Goal: Task Accomplishment & Management: Manage account settings

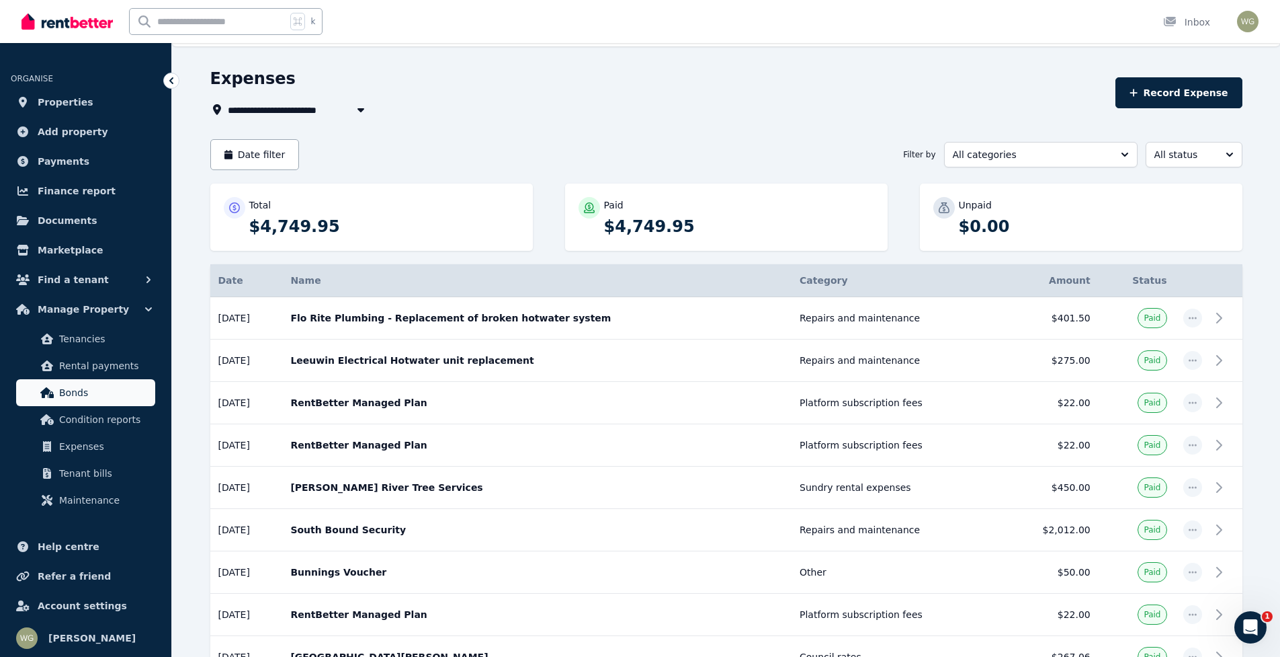
scroll to position [81, 0]
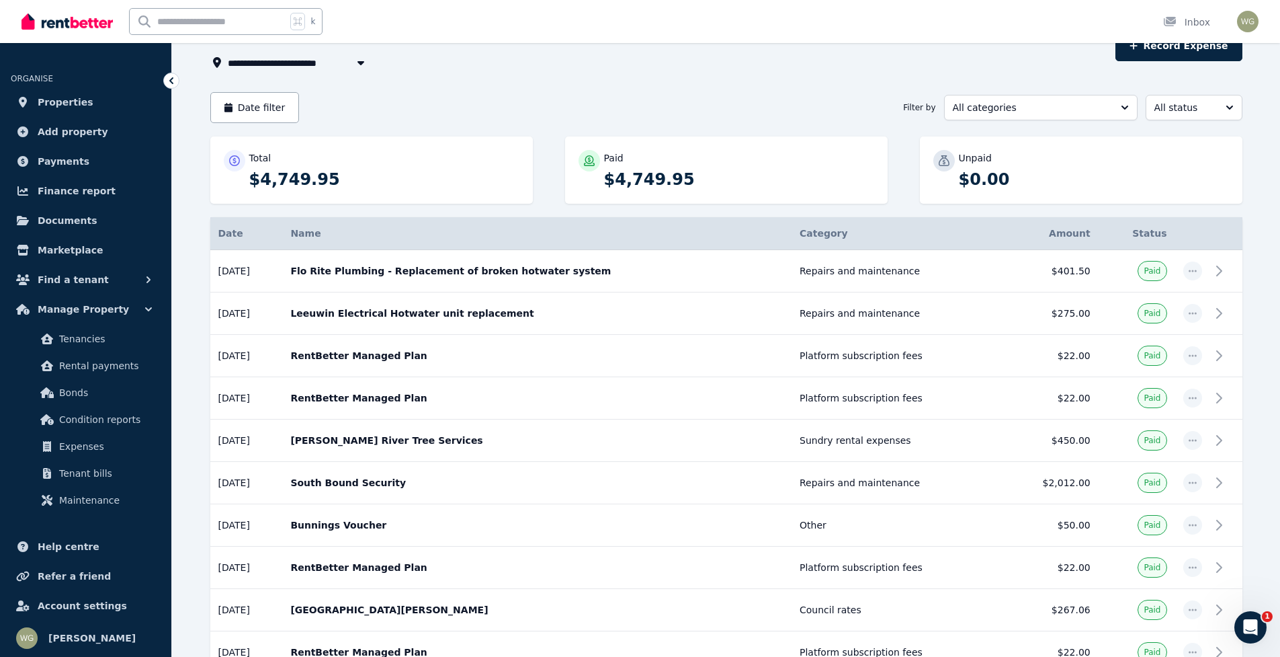
click at [3, 498] on ul "ORGANISE Properties Add property Payments Finance report Documents Marketplace …" at bounding box center [85, 284] width 171 height 457
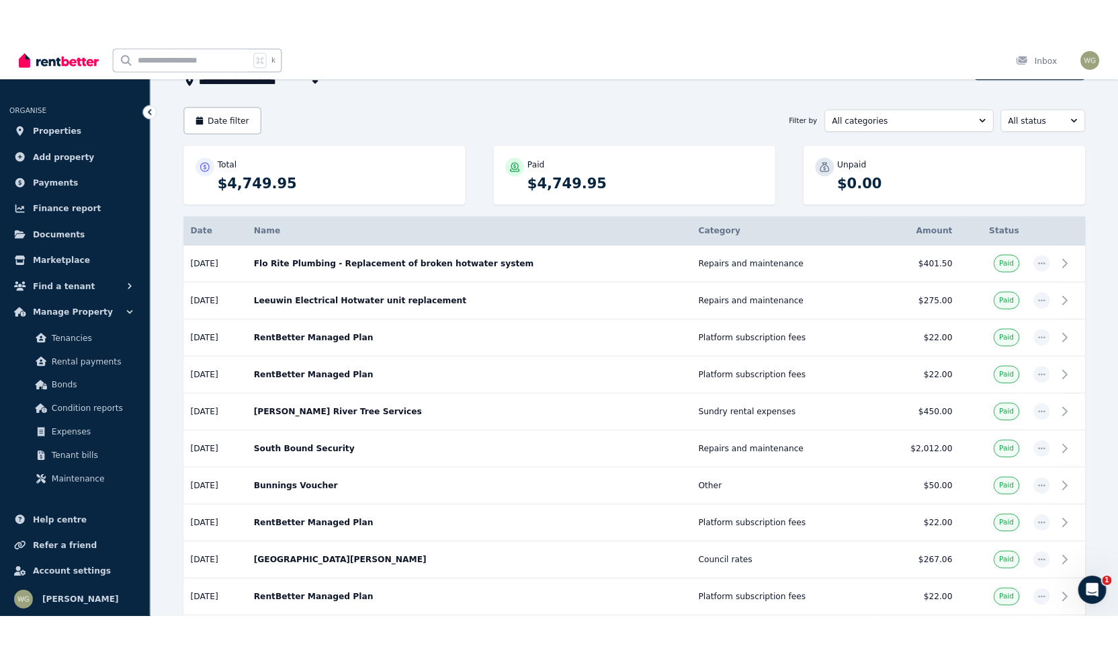
scroll to position [82, 0]
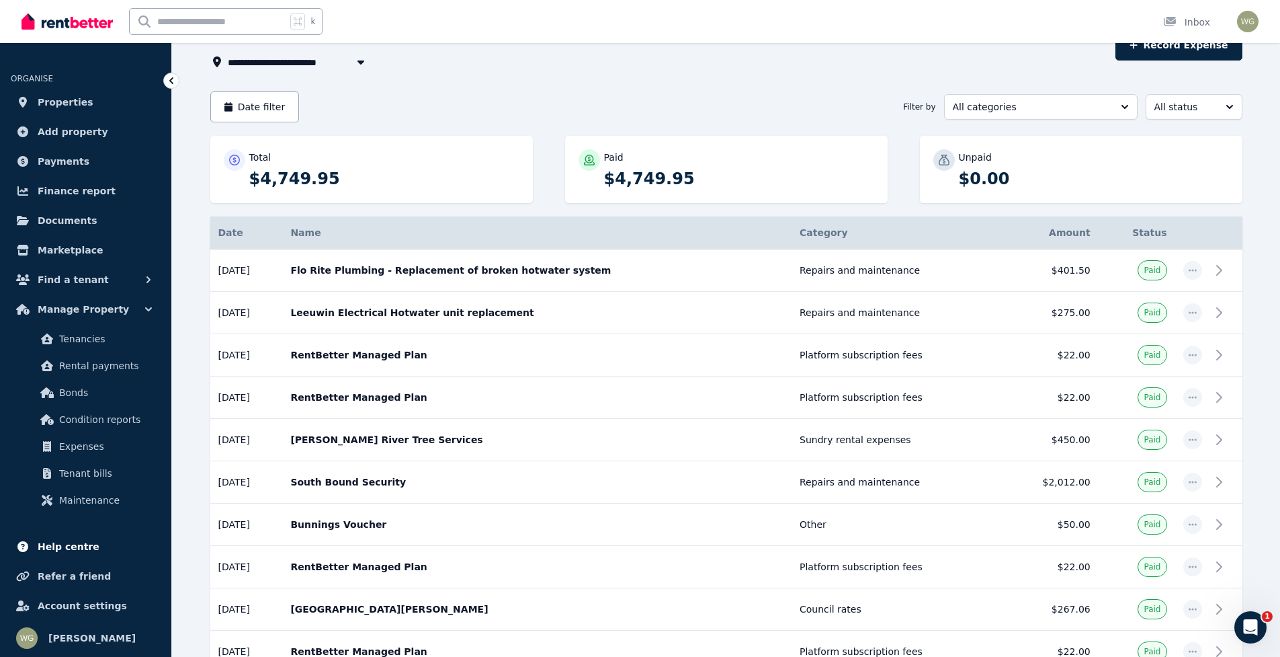
click at [75, 547] on span "Help centre" at bounding box center [69, 546] width 62 height 16
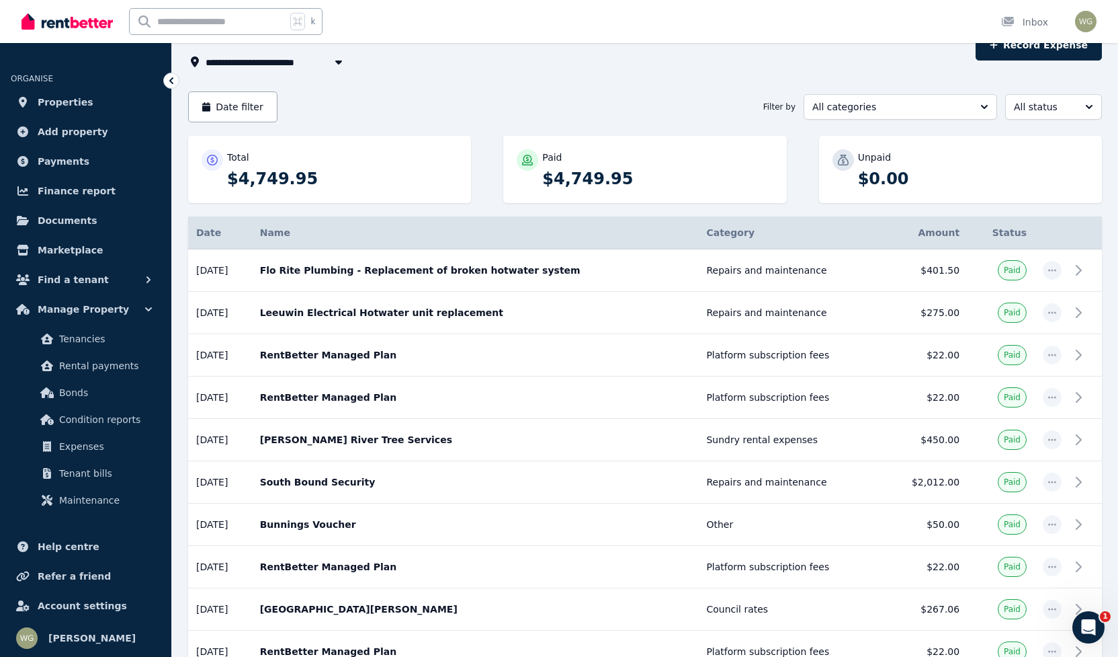
click at [331, 63] on button "button" at bounding box center [339, 62] width 24 height 16
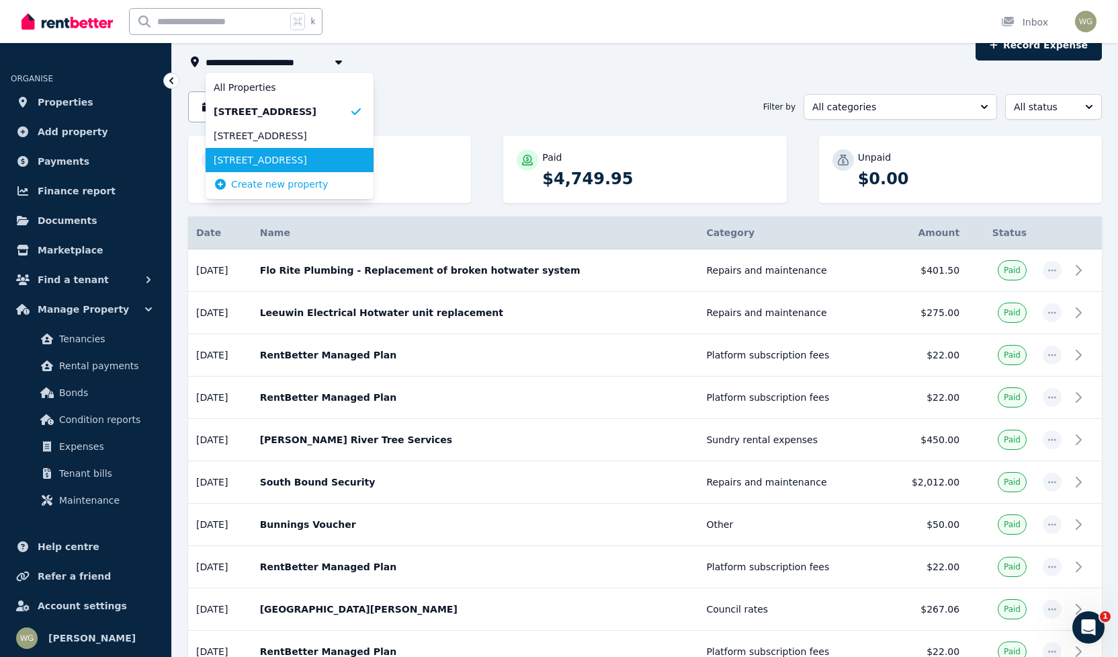
click at [310, 155] on span "[STREET_ADDRESS]" at bounding box center [282, 159] width 136 height 13
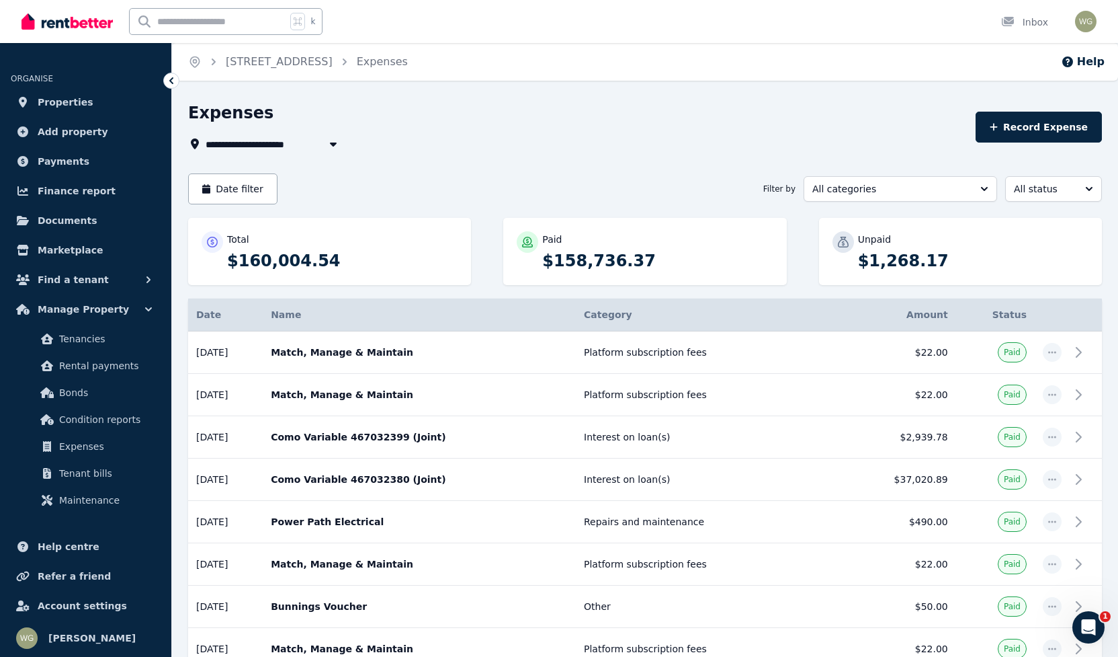
click at [271, 144] on span "[STREET_ADDRESS]" at bounding box center [265, 144] width 118 height 16
type input "**********"
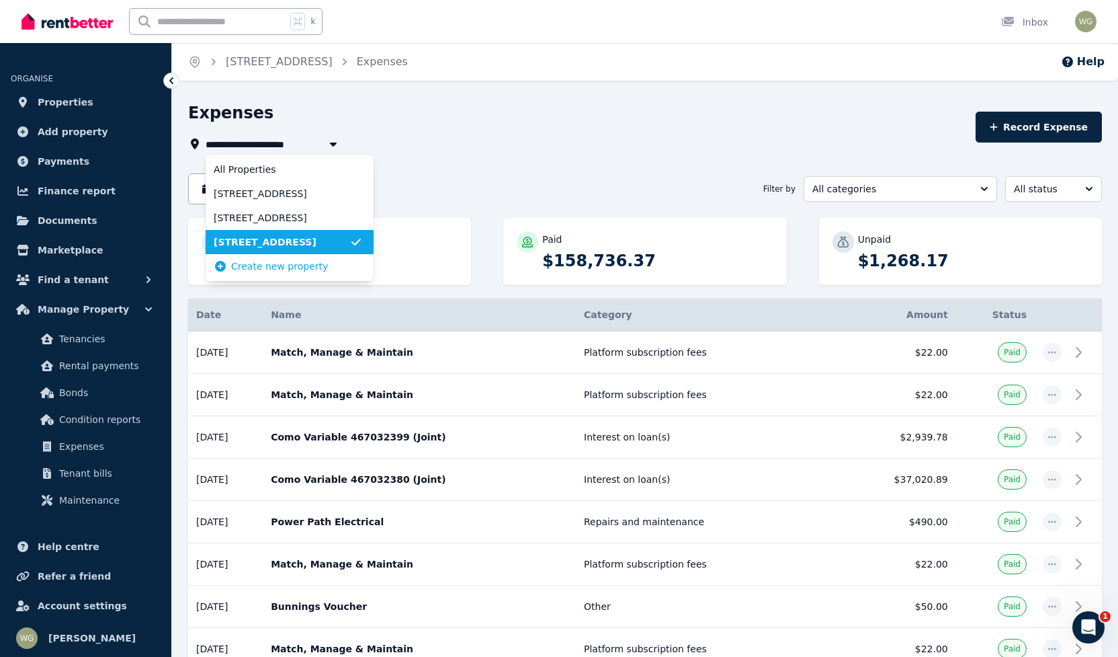
click at [452, 148] on div "**********" at bounding box center [578, 144] width 780 height 16
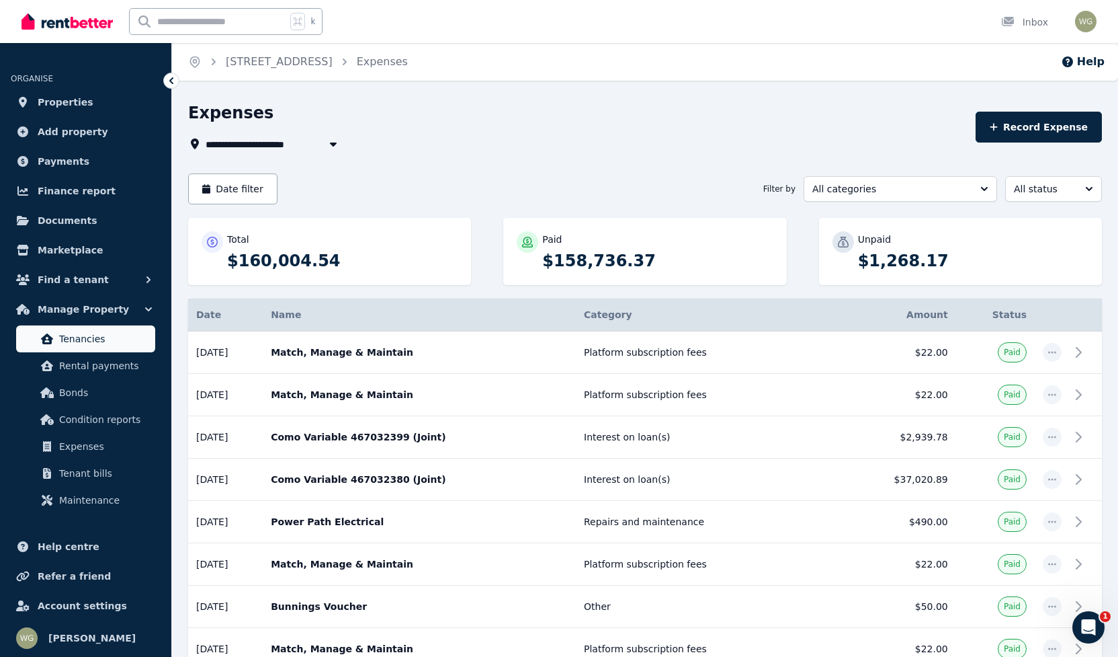
click at [67, 334] on span "Tenancies" at bounding box center [104, 339] width 91 height 16
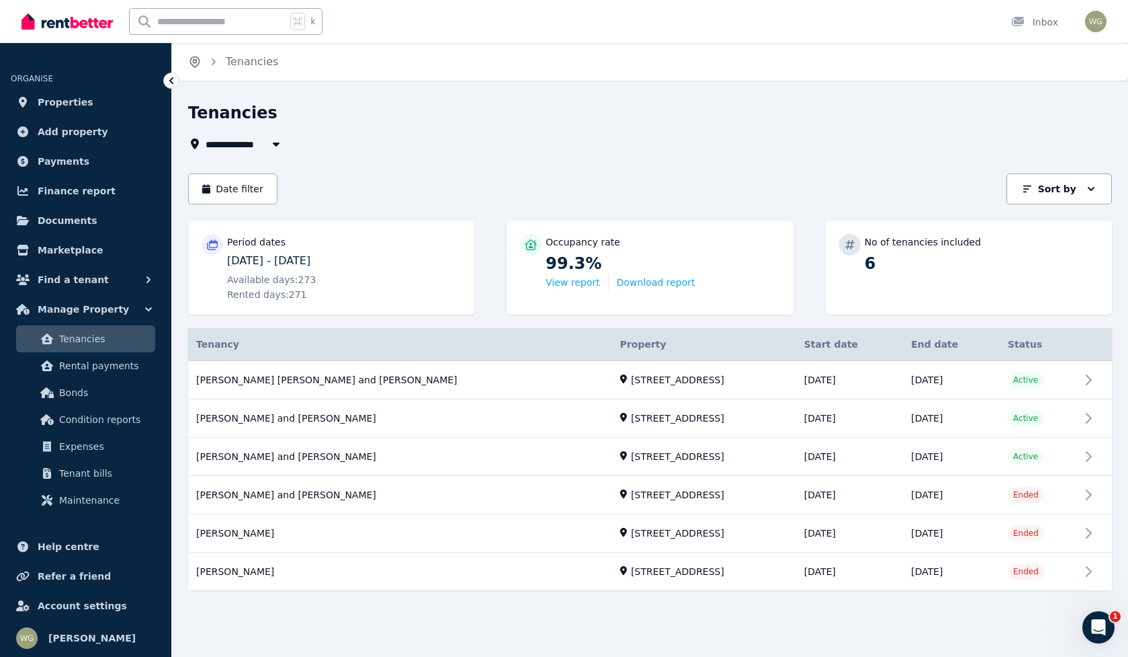
click at [196, 61] on icon "Breadcrumb" at bounding box center [195, 61] width 3 height 3
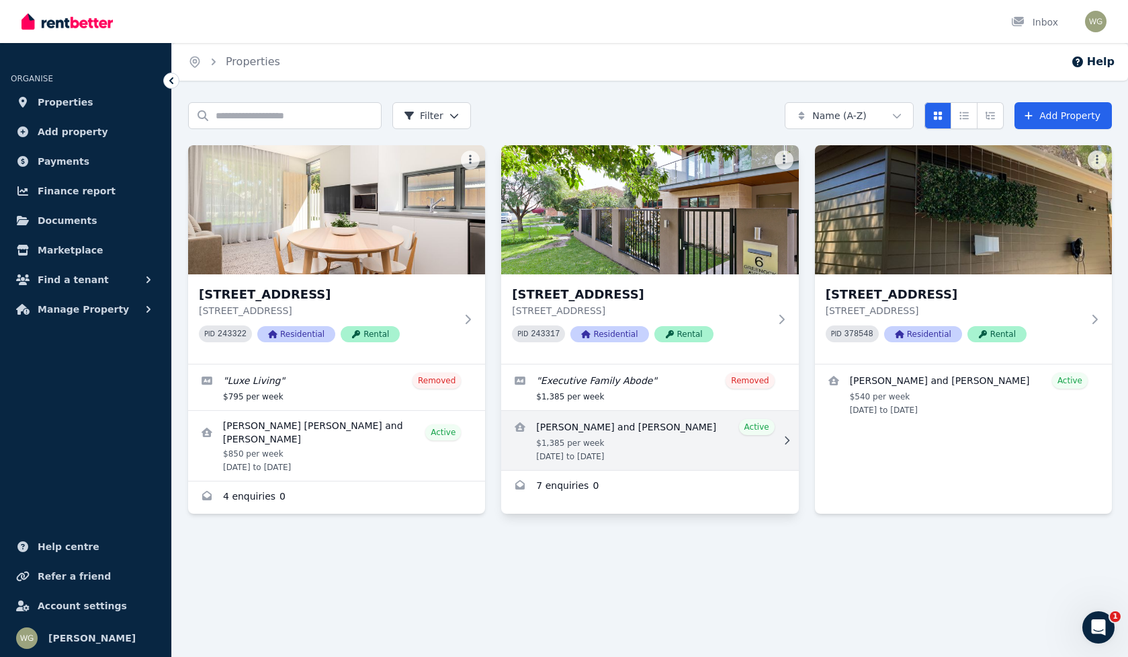
click at [579, 437] on link "View details for Jamie and Hannah Wilkinson" at bounding box center [649, 440] width 297 height 59
